Goal: Transaction & Acquisition: Purchase product/service

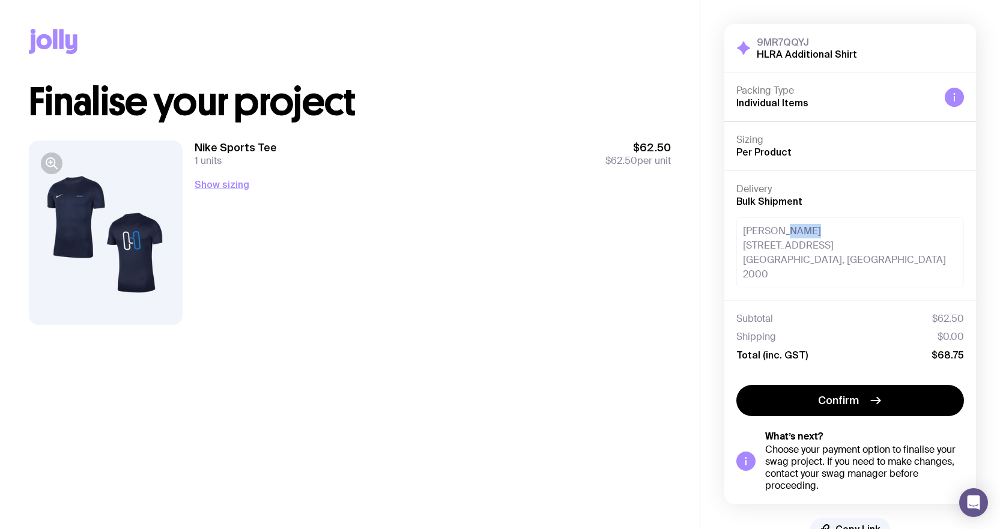
drag, startPoint x: 788, startPoint y: 231, endPoint x: 842, endPoint y: 225, distance: 55.0
click at [842, 225] on div "Leah [STREET_ADDRESS]" at bounding box center [851, 253] width 228 height 71
click at [834, 225] on div "Leah [STREET_ADDRESS]" at bounding box center [851, 253] width 228 height 71
click at [231, 182] on button "Show sizing" at bounding box center [222, 184] width 55 height 14
click at [231, 182] on button "Hide sizing" at bounding box center [220, 184] width 51 height 14
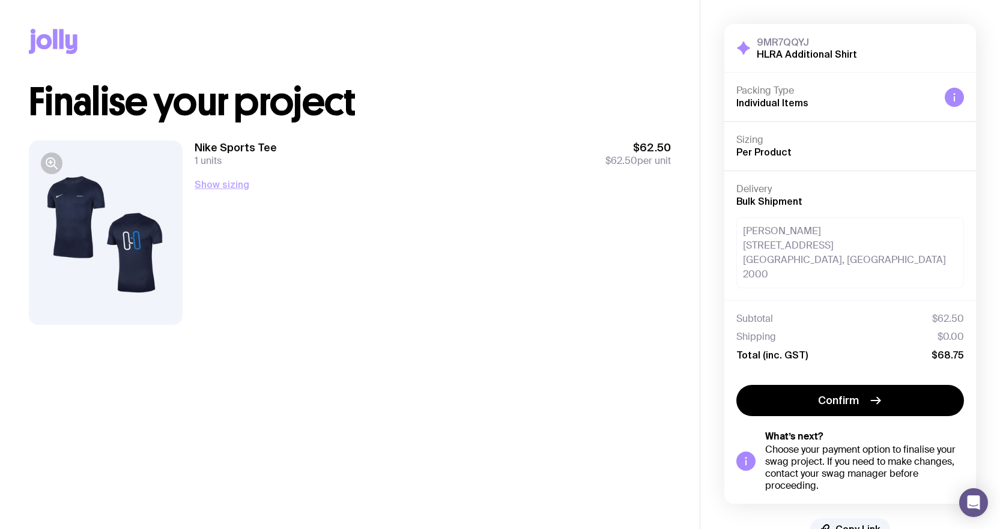
click at [231, 182] on button "Show sizing" at bounding box center [222, 184] width 55 height 14
click at [231, 182] on button "Hide sizing" at bounding box center [220, 184] width 51 height 14
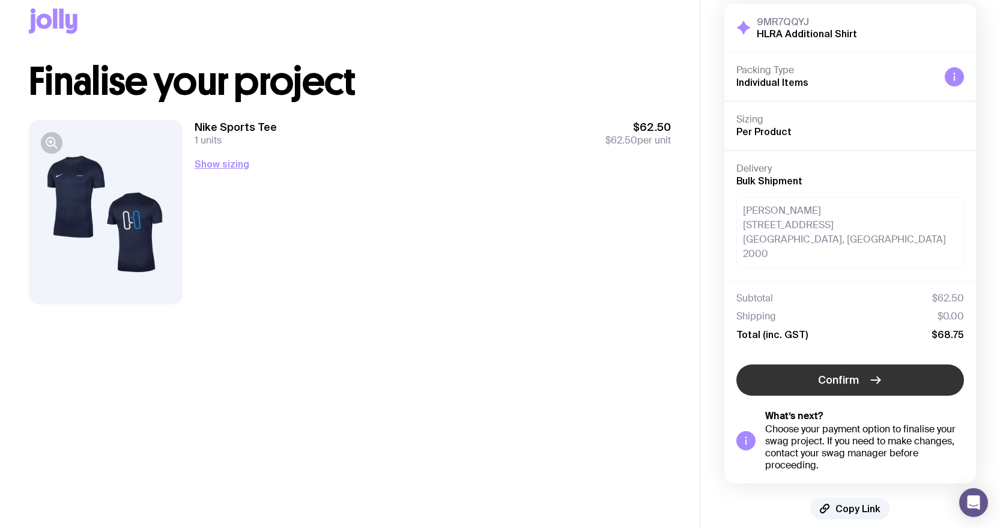
click at [875, 373] on icon "button" at bounding box center [876, 380] width 14 height 14
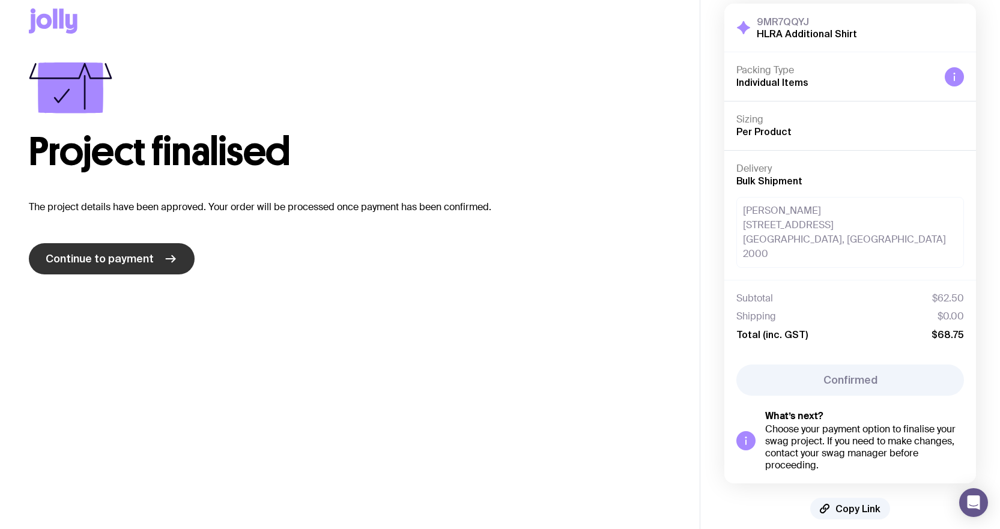
click at [98, 260] on span "Continue to payment" at bounding box center [100, 259] width 108 height 14
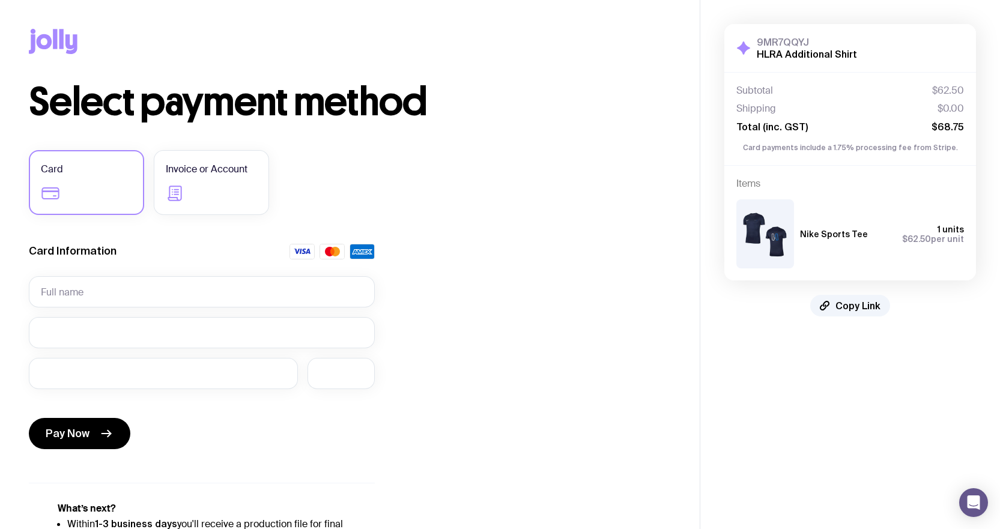
scroll to position [60, 0]
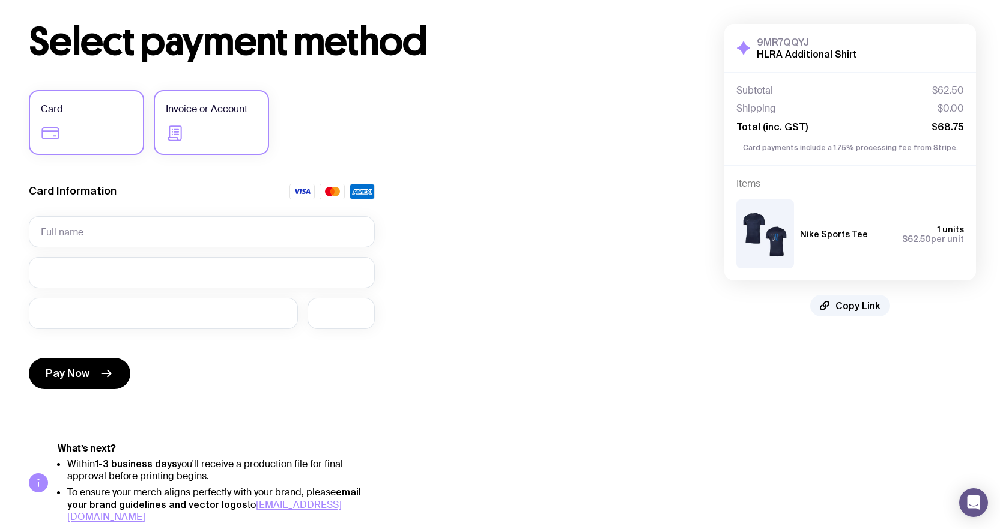
click at [206, 127] on label "Invoice or Account" at bounding box center [211, 122] width 115 height 65
click at [0, 0] on input "Invoice or Account" at bounding box center [0, 0] width 0 height 0
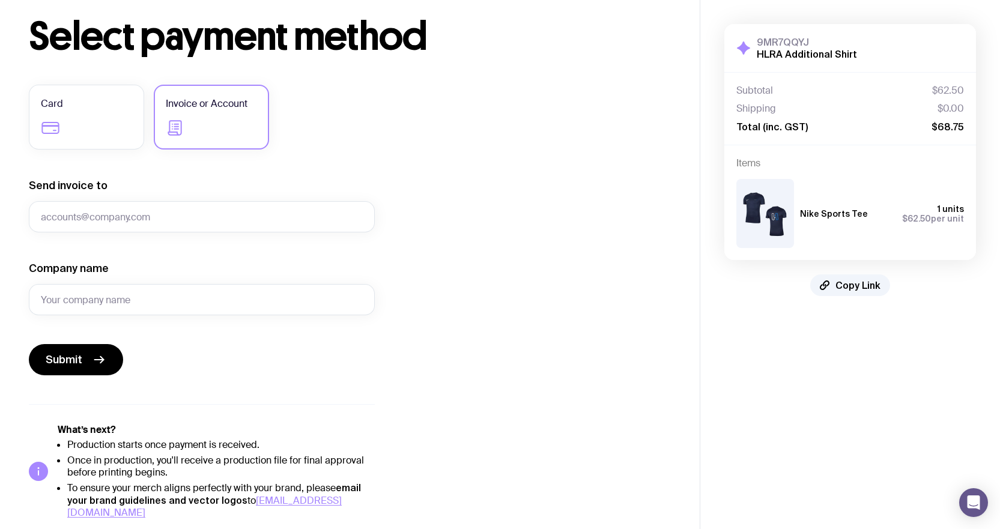
scroll to position [67, 0]
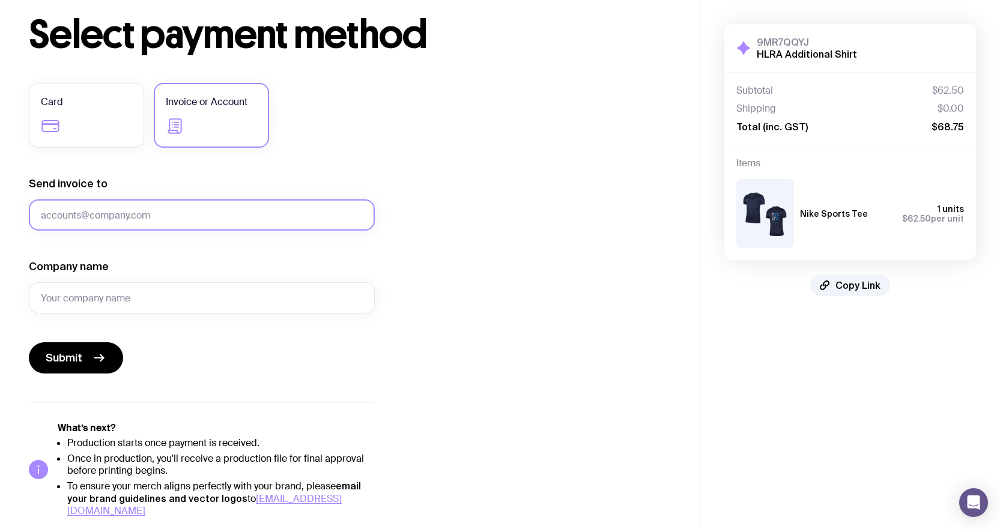
click at [168, 202] on input "Send invoice to" at bounding box center [202, 214] width 346 height 31
type input "[PERSON_NAME][EMAIL_ADDRESS][PERSON_NAME][DOMAIN_NAME]"
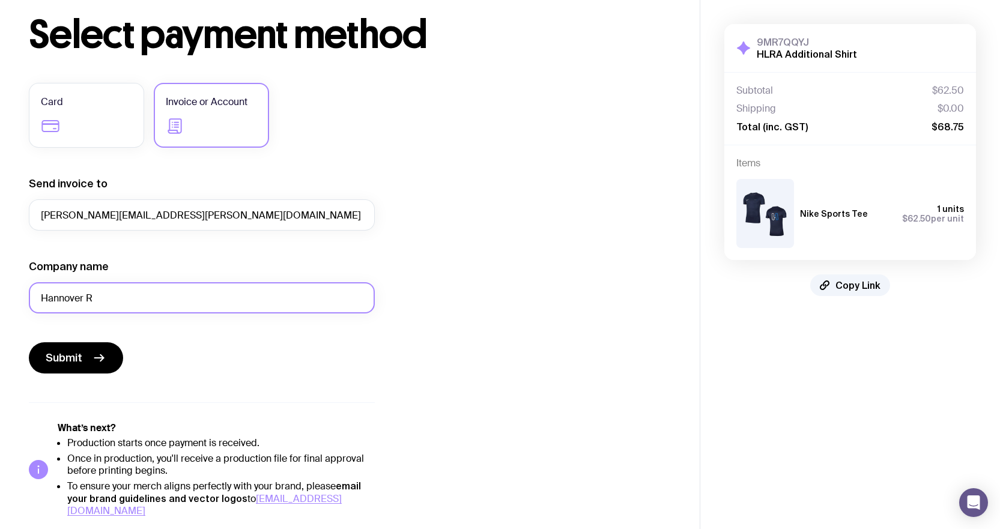
type input "Hannover Re"
